Goal: Task Accomplishment & Management: Manage account settings

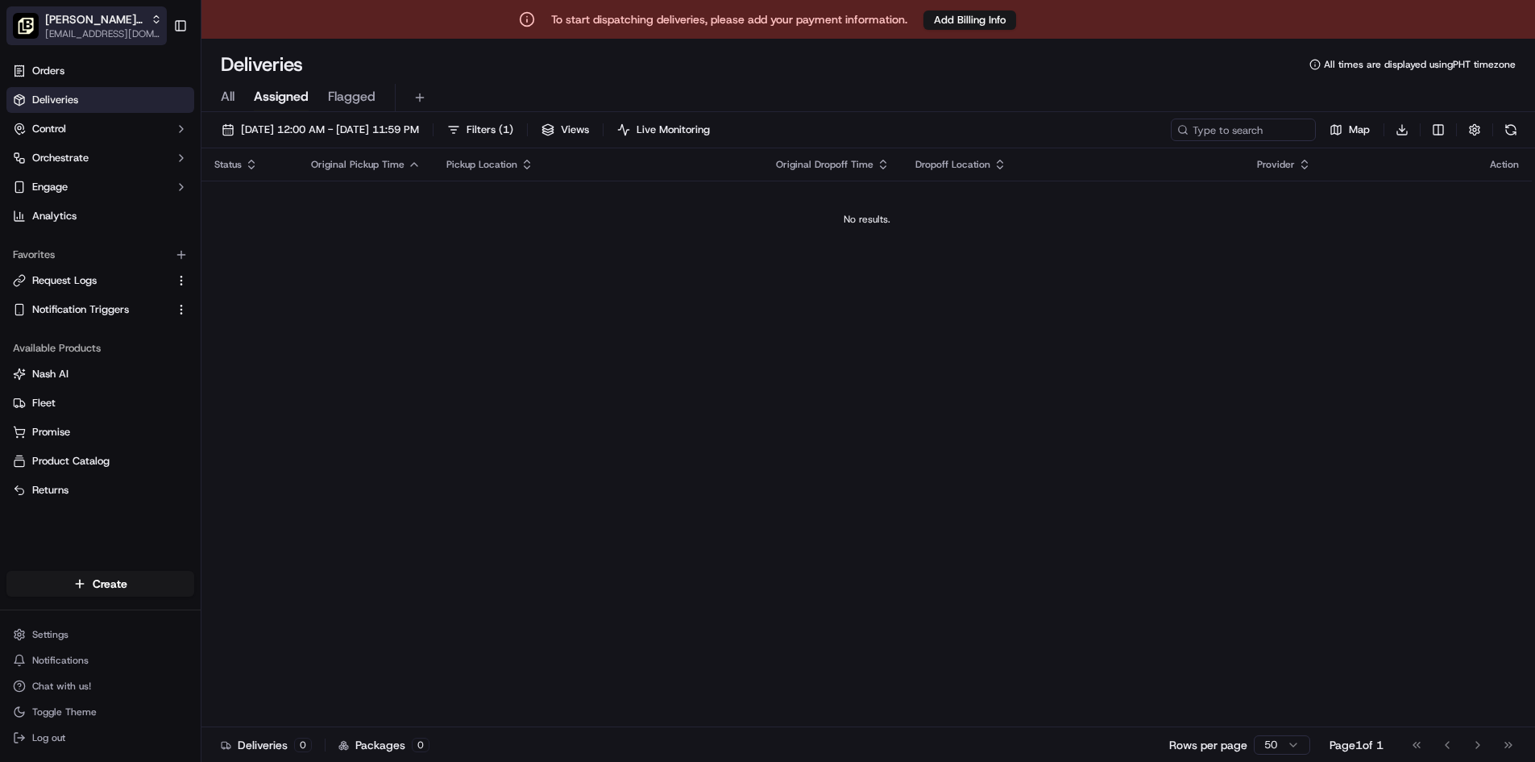
click at [150, 9] on button "[PERSON_NAME]'s Tavern + Tap (King of Prussia) [EMAIL_ADDRESS][DOMAIN_NAME]" at bounding box center [86, 25] width 160 height 39
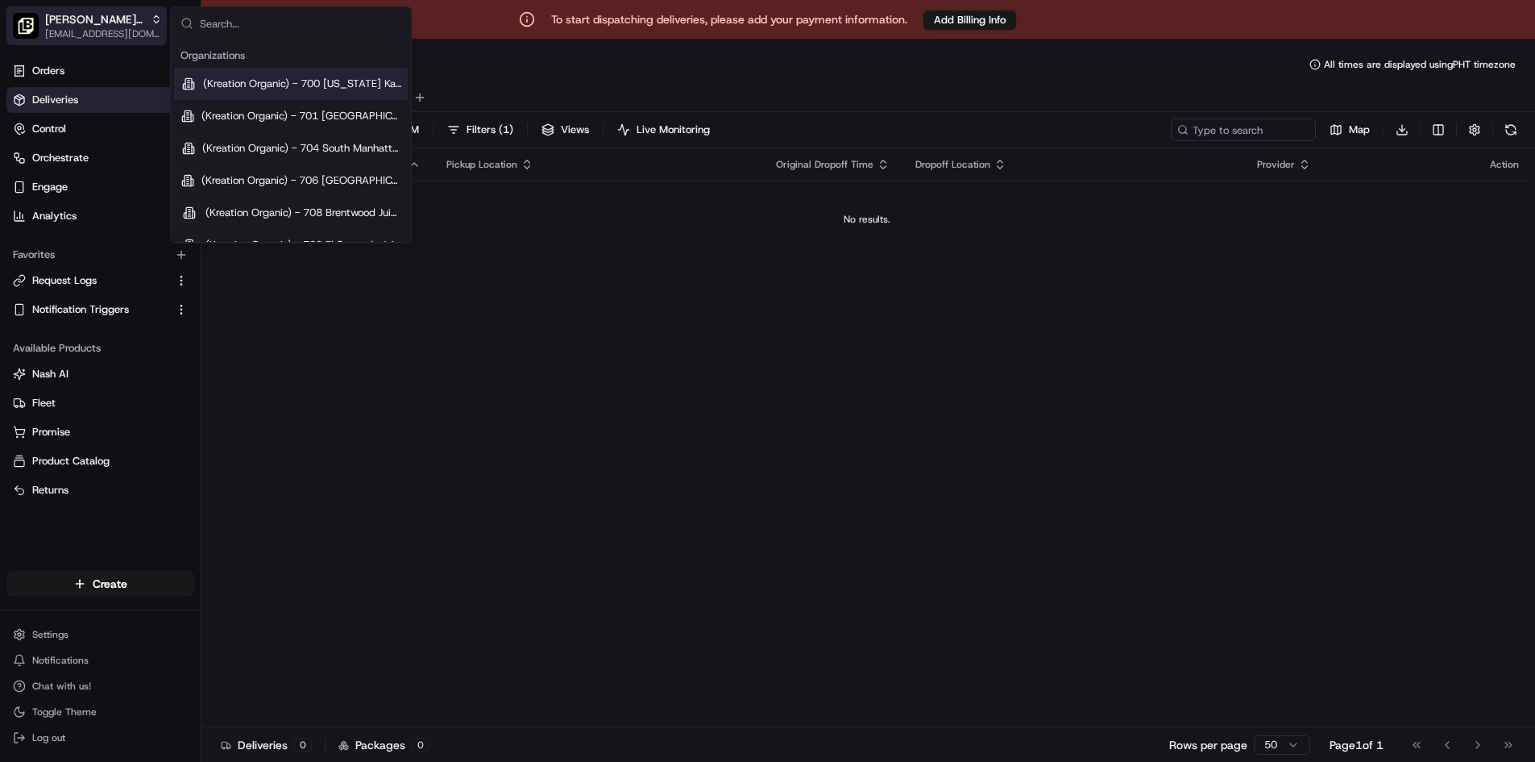
type input "m"
type input "nation"
click at [282, 82] on span "Nation's - Alameda" at bounding box center [252, 84] width 92 height 15
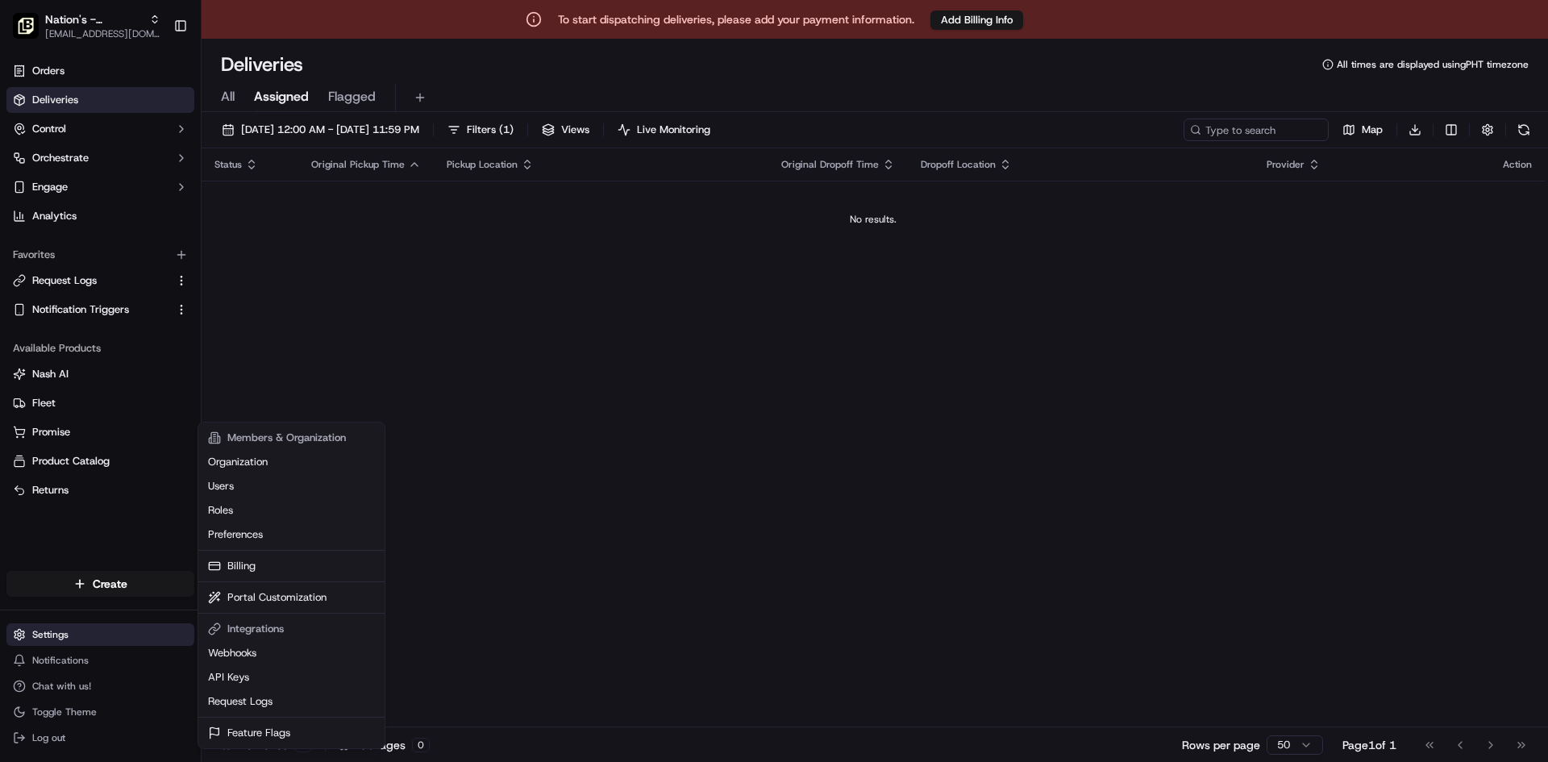
click at [55, 628] on html "To start dispatching deliveries, please add your payment information. Add Billi…" at bounding box center [774, 381] width 1548 height 762
click at [235, 676] on link "API Keys" at bounding box center [292, 677] width 180 height 24
